Goal: Information Seeking & Learning: Learn about a topic

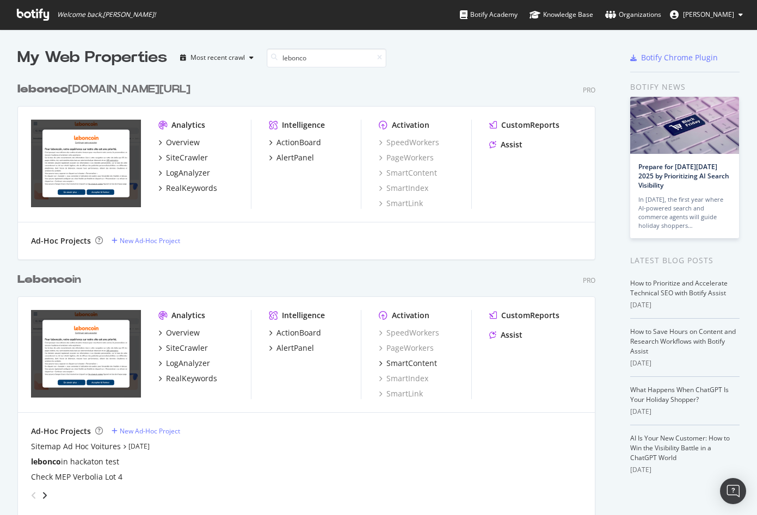
scroll to position [667, 587]
type input "leboncoin"
click at [197, 385] on div "Analytics Overview SiteCrawler LogAnalyzer RealKeywords" at bounding box center [204, 354] width 92 height 89
click at [199, 373] on div "RealKeywords" at bounding box center [191, 378] width 51 height 11
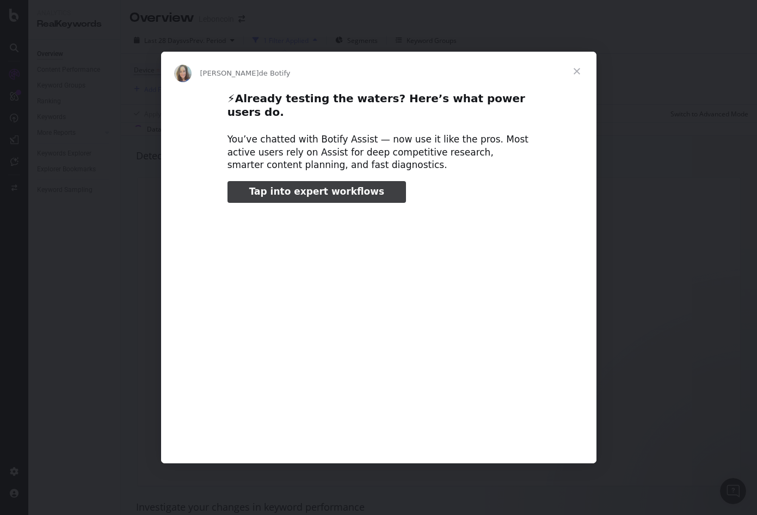
type input "323066"
click at [574, 80] on span "Fermer" at bounding box center [576, 71] width 39 height 39
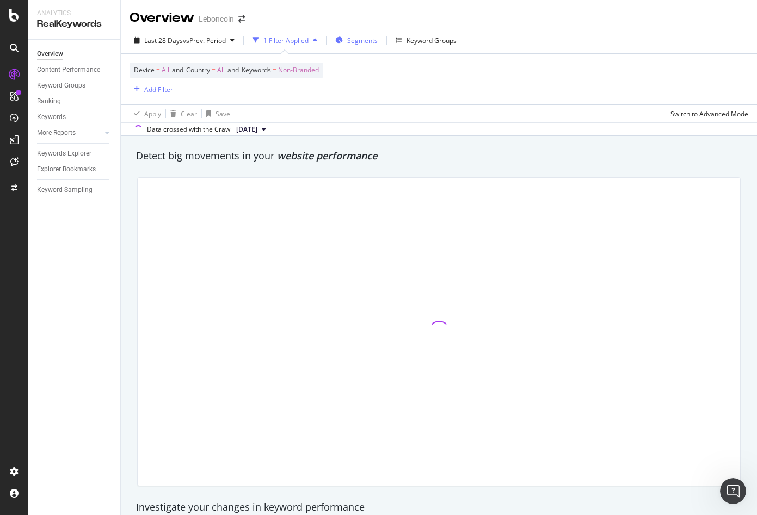
click at [361, 40] on span "Segments" at bounding box center [362, 40] width 30 height 9
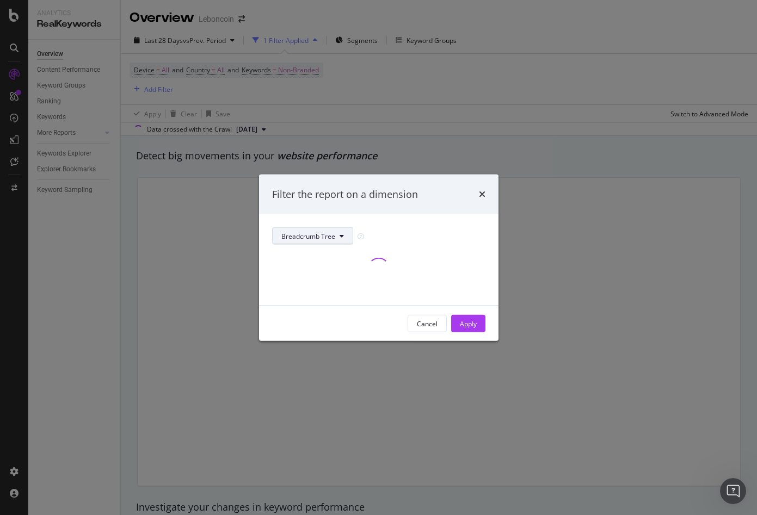
click at [339, 234] on icon "modal" at bounding box center [341, 236] width 4 height 7
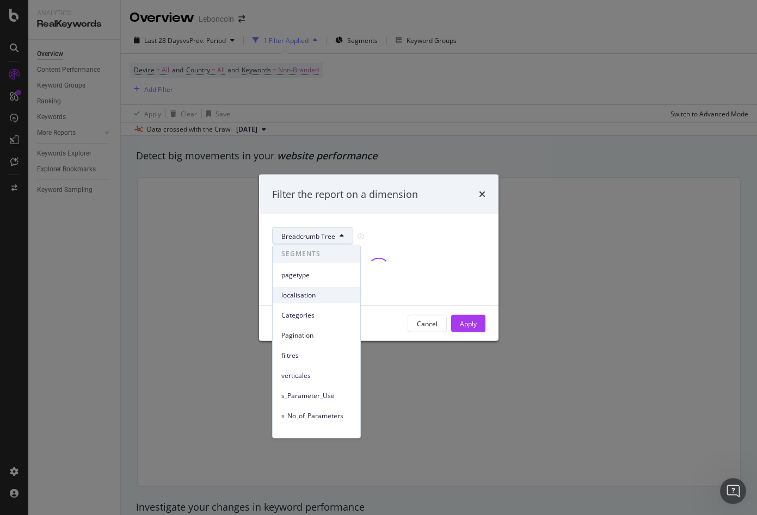
scroll to position [13, 0]
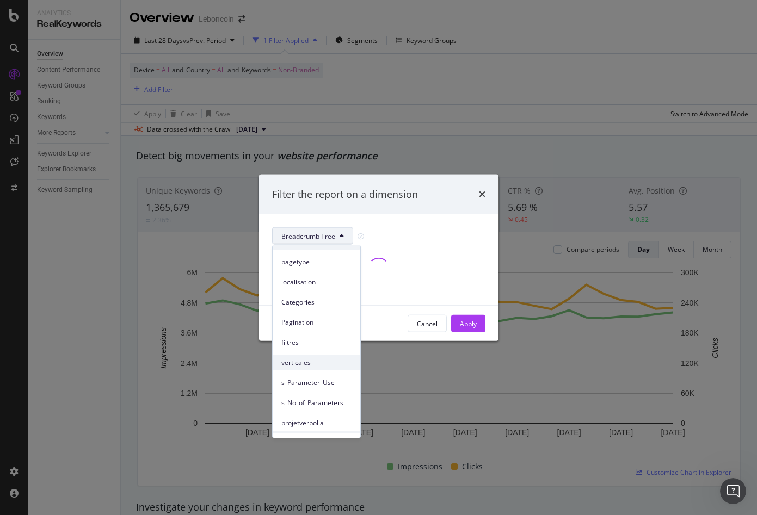
click at [303, 361] on span "verticales" at bounding box center [316, 363] width 70 height 10
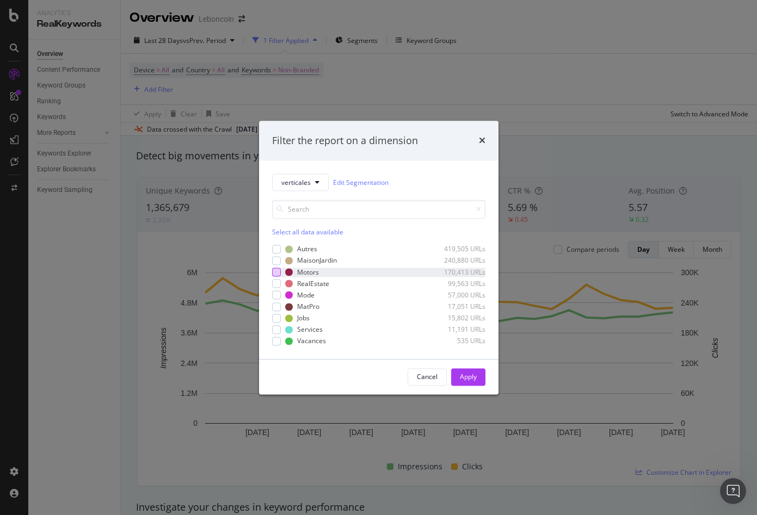
click at [277, 273] on div "modal" at bounding box center [276, 272] width 9 height 9
click at [479, 381] on button "Apply" at bounding box center [468, 376] width 34 height 17
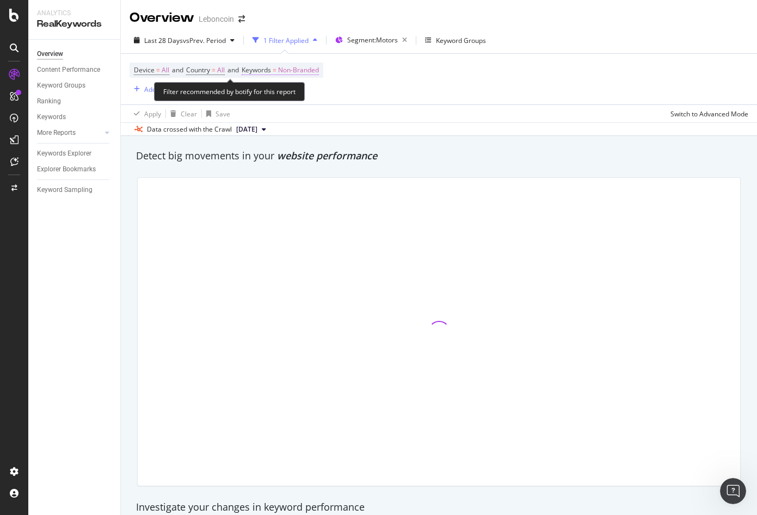
click at [313, 72] on span "Non-Branded" at bounding box center [298, 70] width 41 height 15
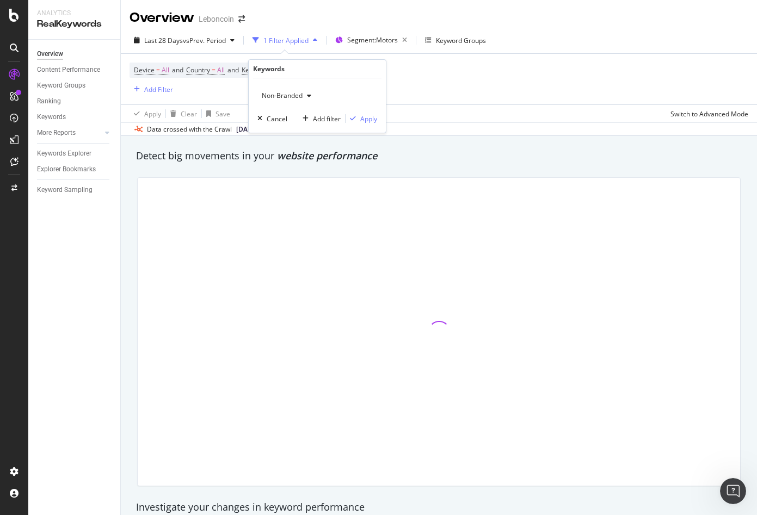
click at [312, 97] on div "button" at bounding box center [308, 95] width 13 height 7
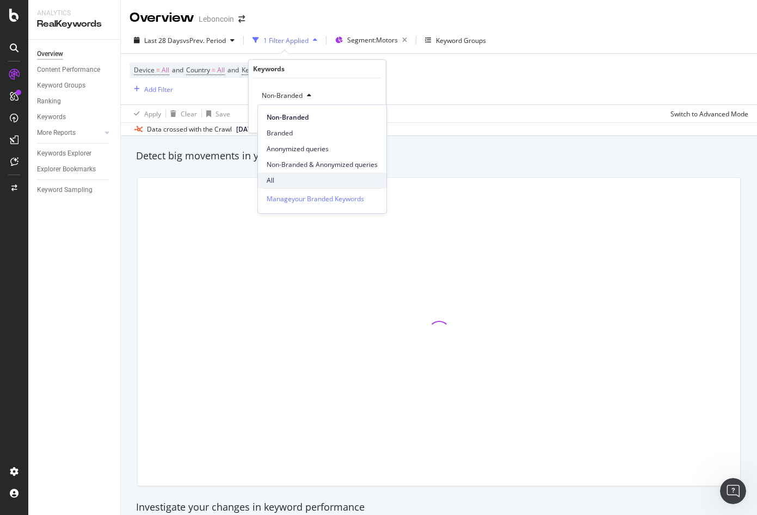
click at [295, 176] on span "All" at bounding box center [322, 181] width 111 height 10
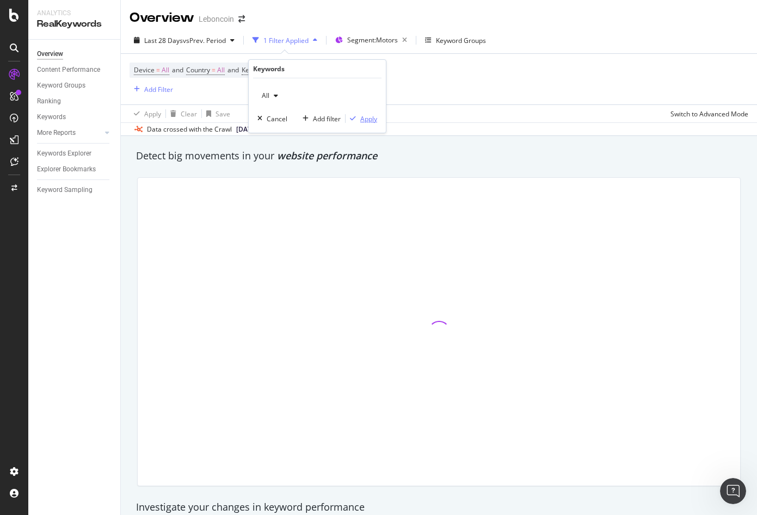
click at [364, 120] on div "Apply" at bounding box center [368, 118] width 17 height 9
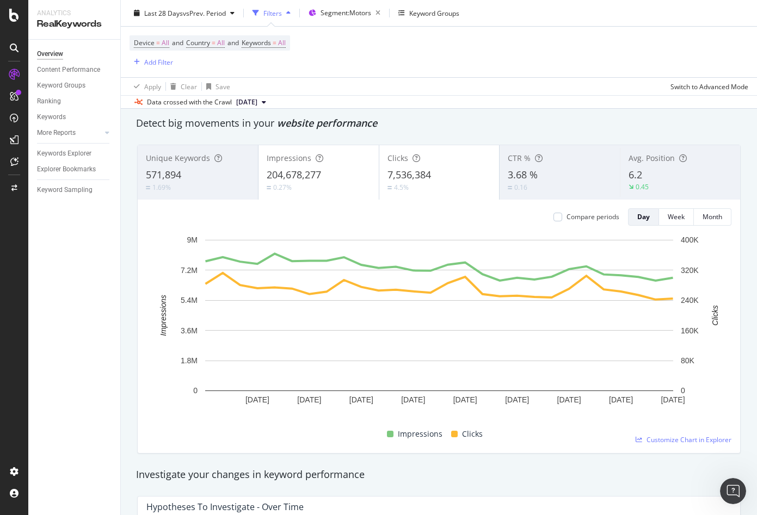
scroll to position [46, 0]
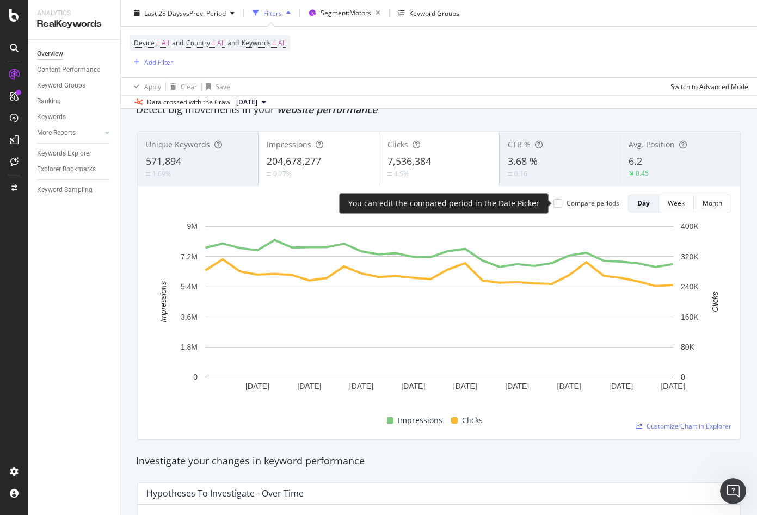
click at [594, 204] on div "Compare periods" at bounding box center [592, 203] width 53 height 9
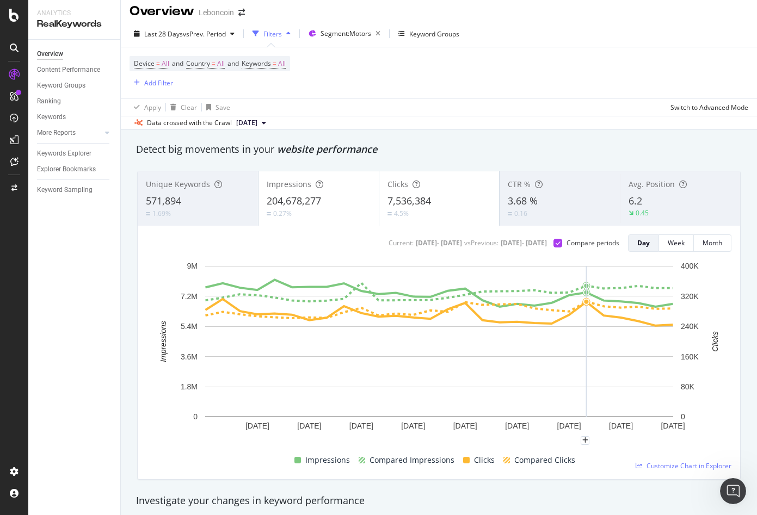
scroll to position [2, 0]
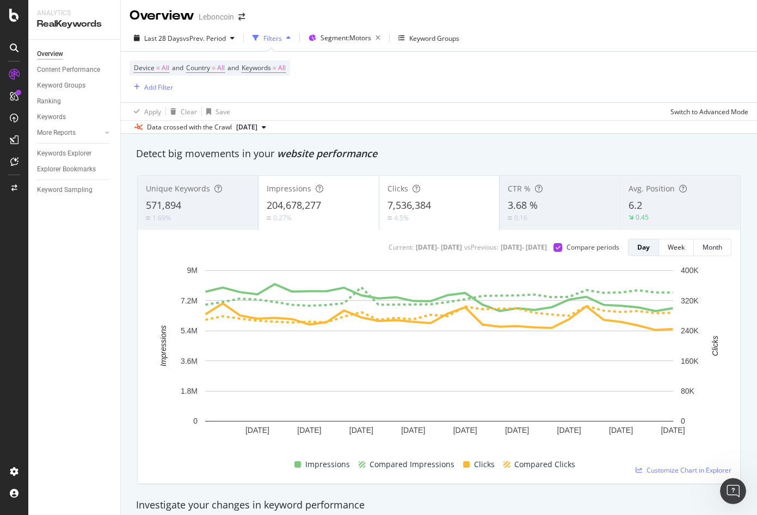
click at [230, 193] on div "Unique Keywords" at bounding box center [198, 188] width 104 height 11
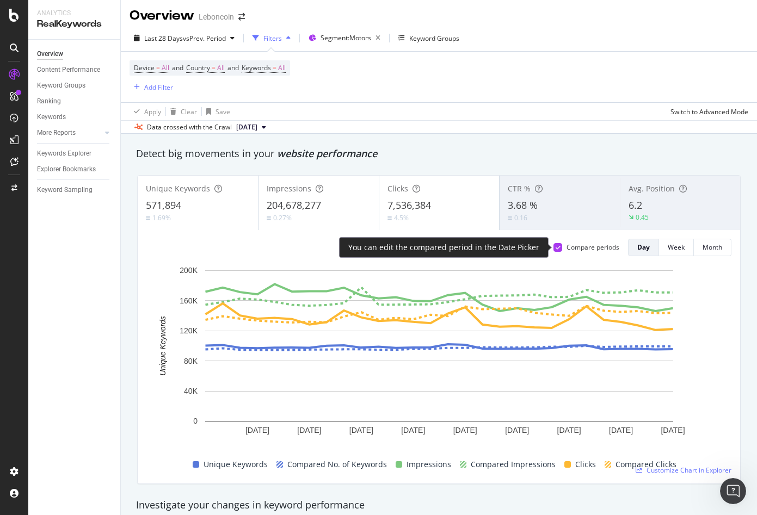
click at [604, 247] on div "Compare periods" at bounding box center [592, 247] width 53 height 9
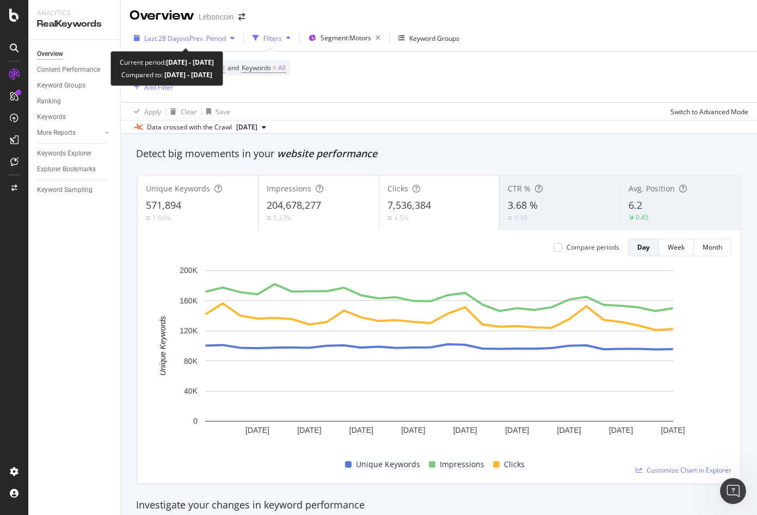
click at [232, 34] on div "Last 28 Days vs Prev. Period" at bounding box center [183, 38] width 109 height 16
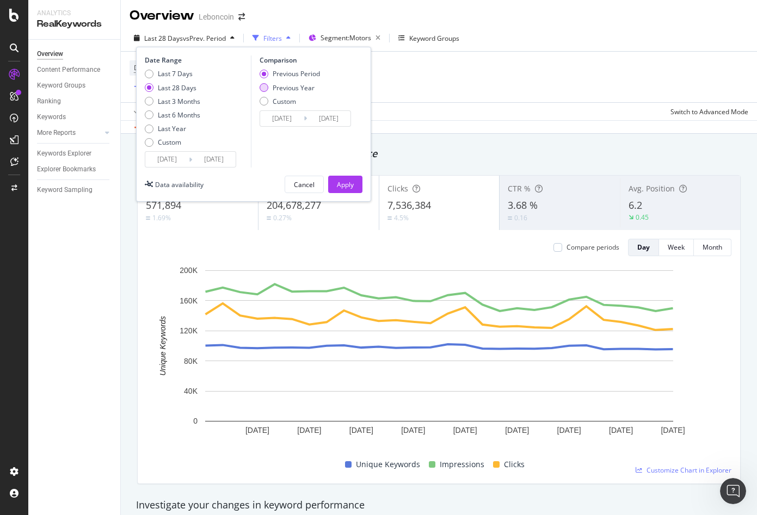
click at [274, 88] on div "Previous Year" at bounding box center [293, 87] width 42 height 9
type input "[DATE]"
click at [351, 188] on div "Apply" at bounding box center [345, 184] width 17 height 9
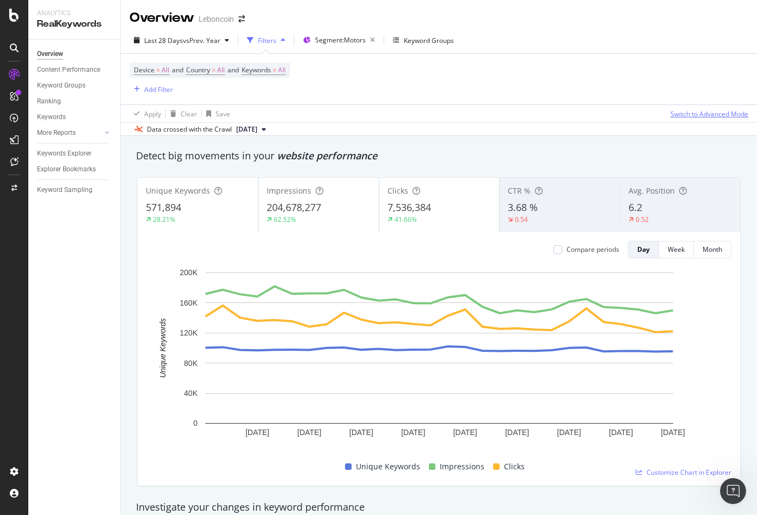
click at [685, 109] on div "Switch to Advanced Mode" at bounding box center [709, 113] width 78 height 9
click at [707, 116] on div "Switch back to Simple mode" at bounding box center [706, 113] width 84 height 9
click at [707, 116] on div "Switch to Advanced Mode" at bounding box center [709, 113] width 78 height 9
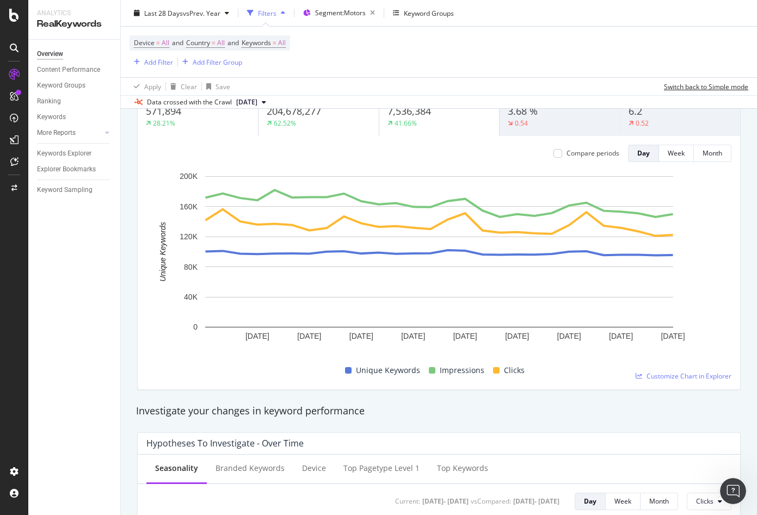
scroll to position [95, 0]
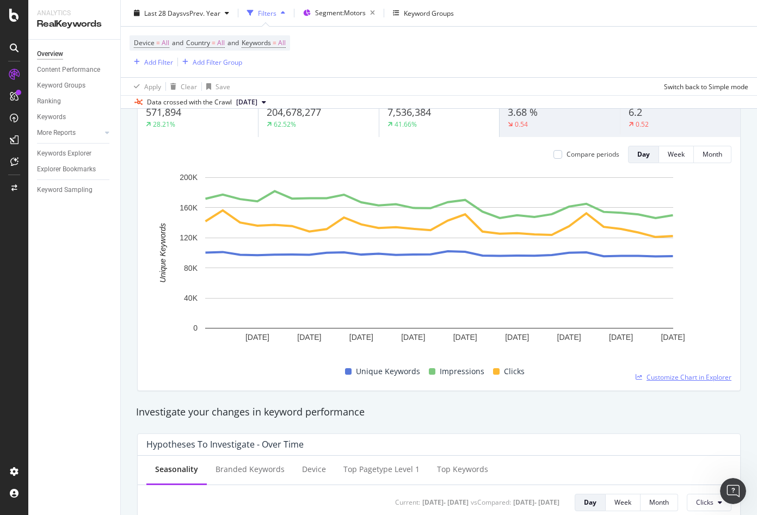
click at [672, 375] on span "Customize Chart in Explorer" at bounding box center [688, 377] width 85 height 9
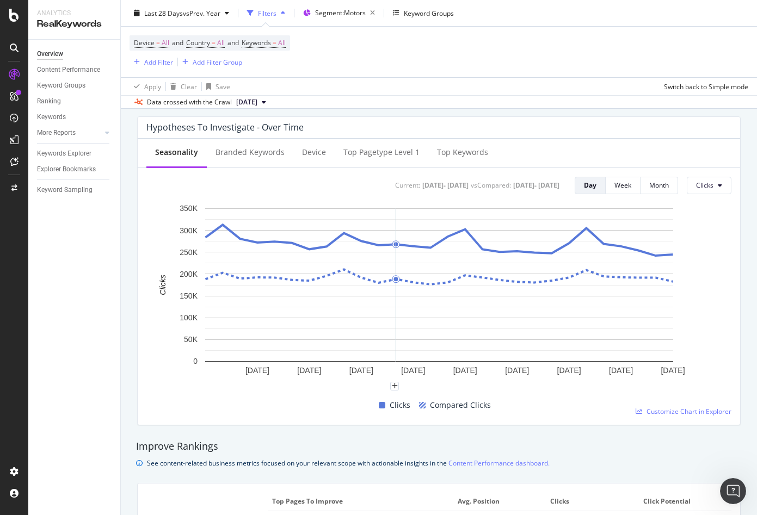
scroll to position [424, 0]
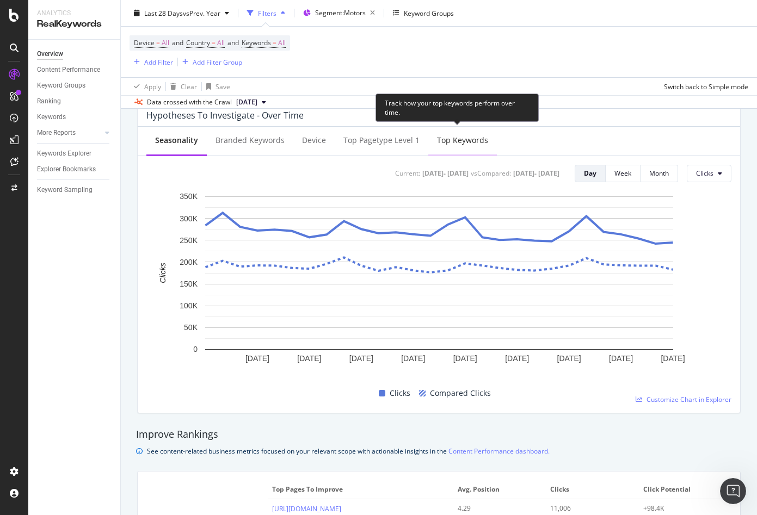
click at [462, 135] on div "Top Keywords" at bounding box center [462, 140] width 51 height 11
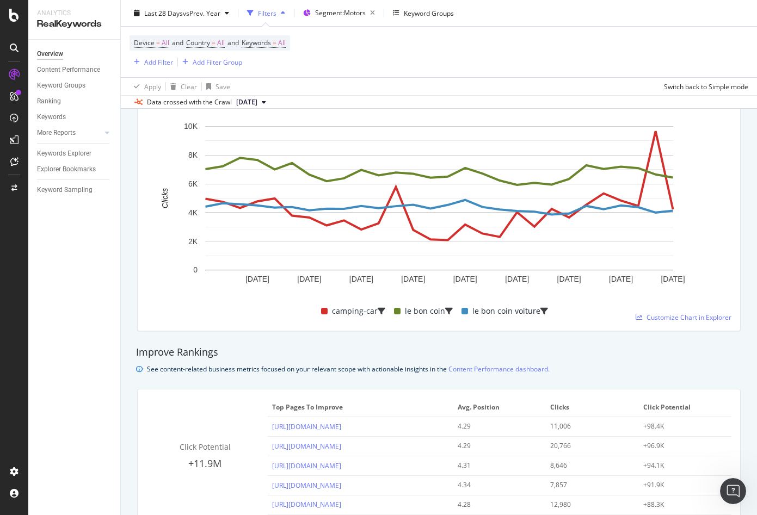
scroll to position [583, 0]
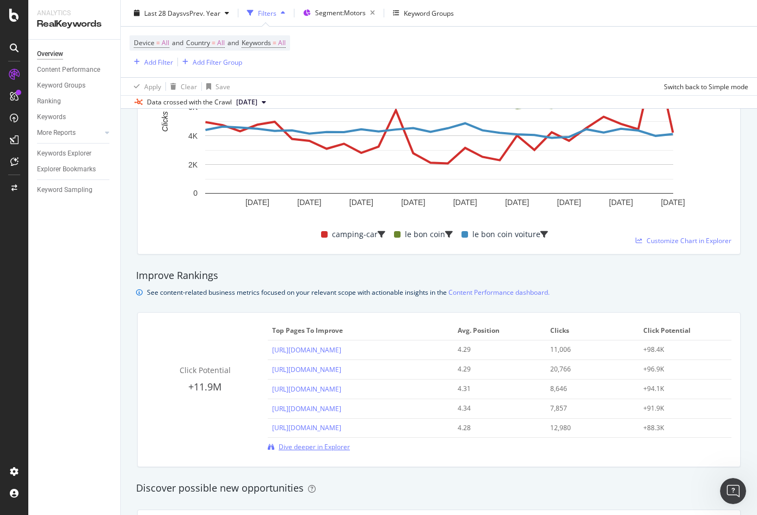
click at [345, 445] on span "Dive deeper in Explorer" at bounding box center [313, 446] width 71 height 9
